Goal: Find specific page/section: Find specific page/section

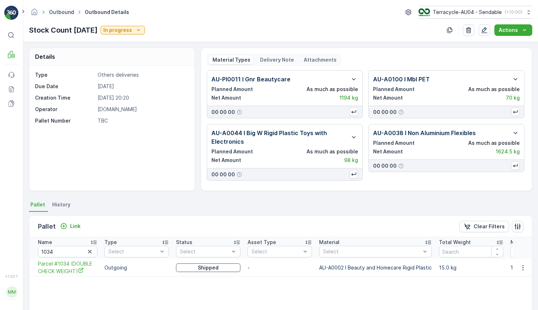
click at [59, 14] on link "Outbound" at bounding box center [61, 12] width 25 height 6
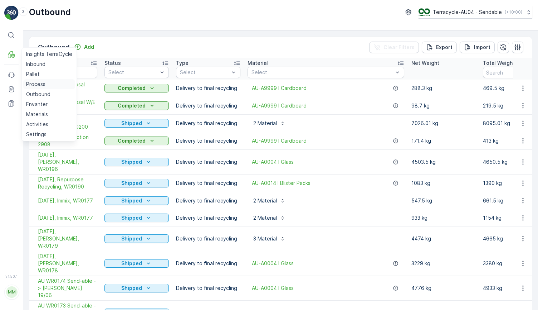
click at [39, 87] on p "Process" at bounding box center [35, 84] width 19 height 7
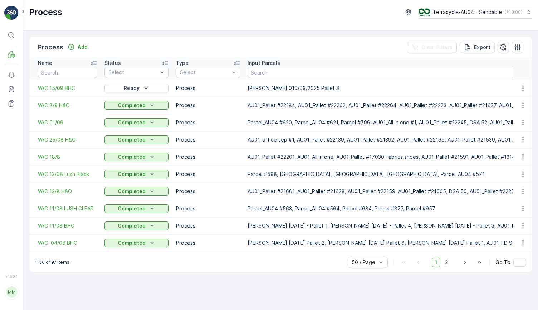
click at [59, 109] on td "W/C 8/9 H&O" at bounding box center [65, 105] width 72 height 17
click at [59, 106] on span "W/C 8/9 H&O" at bounding box center [67, 105] width 59 height 7
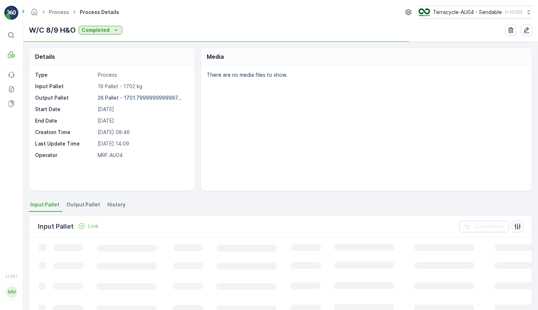
click at [84, 204] on span "Output Pallet" at bounding box center [84, 204] width 34 height 7
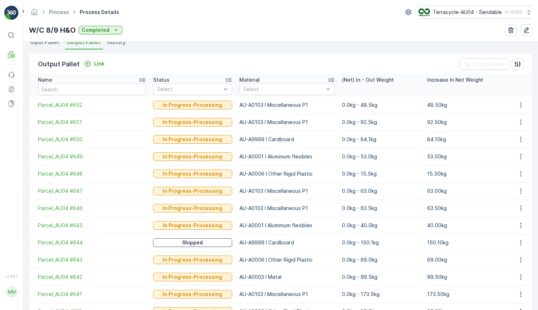
scroll to position [167, 0]
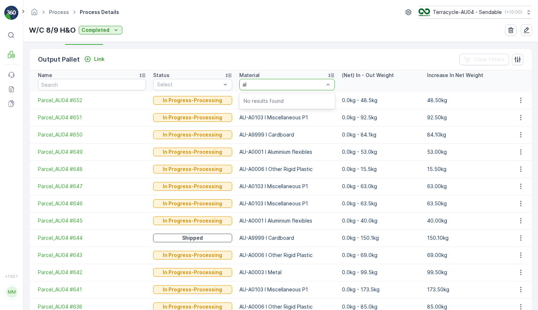
type input "a"
click at [288, 85] on div at bounding box center [284, 85] width 82 height 6
type input "AU-A0001"
click at [304, 147] on td "AU-A0001 I Aluminium flexibles" at bounding box center [287, 151] width 103 height 17
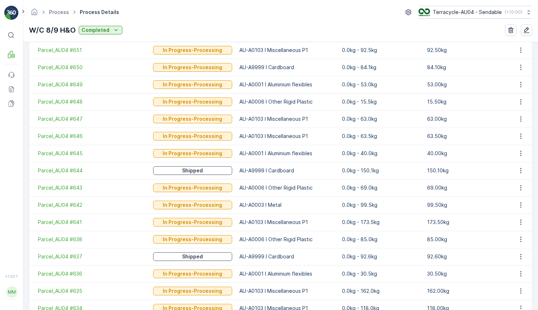
scroll to position [0, 0]
